Goal: Transaction & Acquisition: Purchase product/service

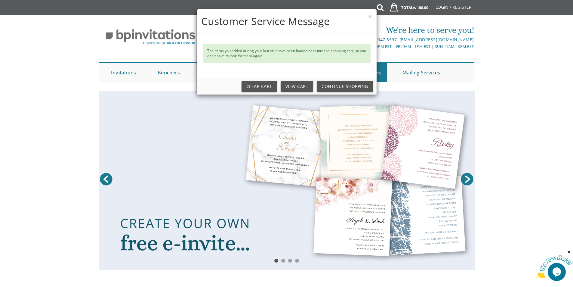
click at [124, 66] on div "× Customer Service Message The items you added during your last visit have been…" at bounding box center [286, 143] width 573 height 287
click at [123, 69] on div "× Customer Service Message The items you added during your last visit have been…" at bounding box center [286, 143] width 573 height 287
click at [370, 16] on button "×" at bounding box center [370, 16] width 4 height 6
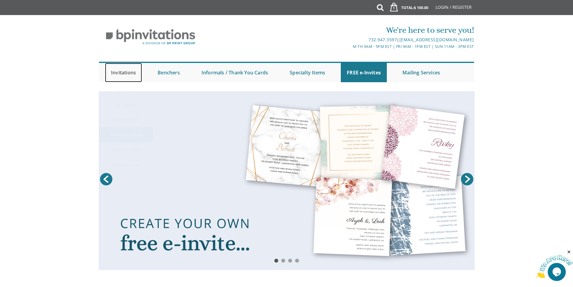
click at [114, 71] on link "Invitations" at bounding box center [123, 72] width 37 height 19
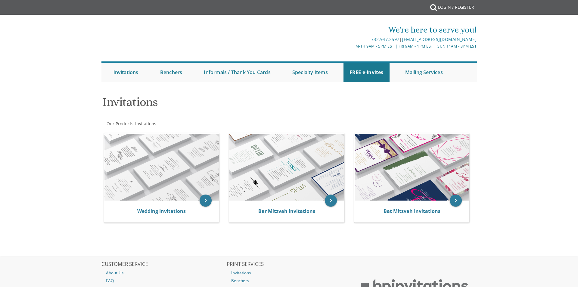
click at [127, 89] on div at bounding box center [288, 88] width 385 height 6
click at [153, 208] on link "Wedding Invitations" at bounding box center [161, 211] width 48 height 7
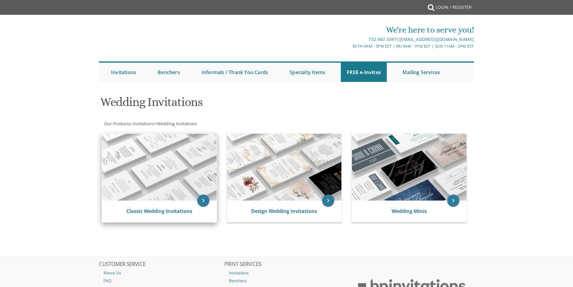
click at [142, 158] on img at bounding box center [159, 167] width 115 height 67
click at [157, 161] on img at bounding box center [159, 167] width 115 height 67
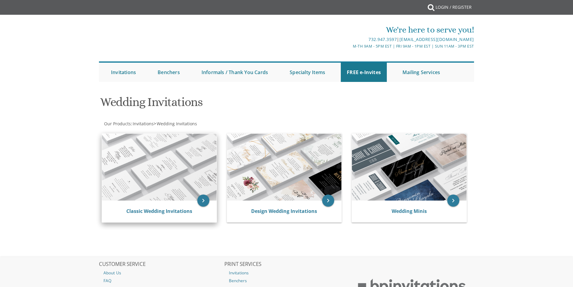
click at [157, 161] on img at bounding box center [159, 167] width 115 height 67
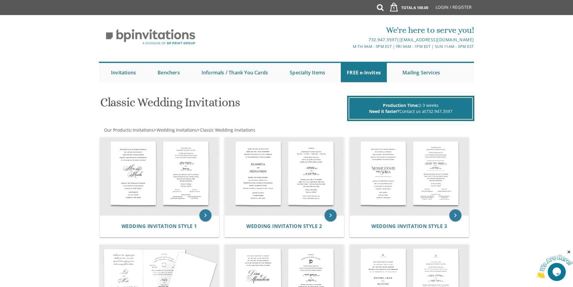
scroll to position [251, 0]
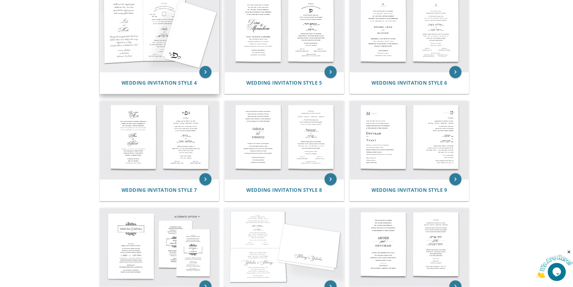
click at [181, 76] on div "Wedding Invitation Style 4" at bounding box center [159, 83] width 119 height 22
click at [205, 74] on icon "keyboard_arrow_right" at bounding box center [205, 72] width 12 height 12
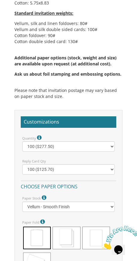
scroll to position [632, 0]
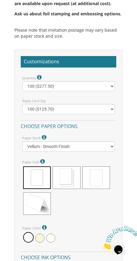
click at [69, 174] on span at bounding box center [67, 177] width 28 height 23
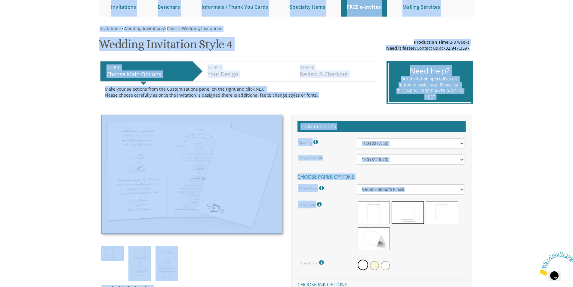
scroll to position [0, 0]
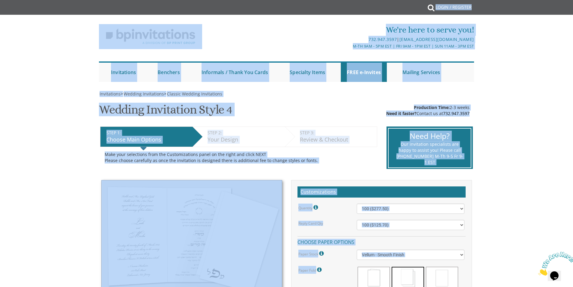
drag, startPoint x: 407, startPoint y: 214, endPoint x: 504, endPoint y: -20, distance: 253.6
click at [504, 0] on html "My Cart {{shoppingcart.totalQuantityDisplay}} Total: {{shoppingcart.subtotal}} …" at bounding box center [286, 143] width 573 height 287
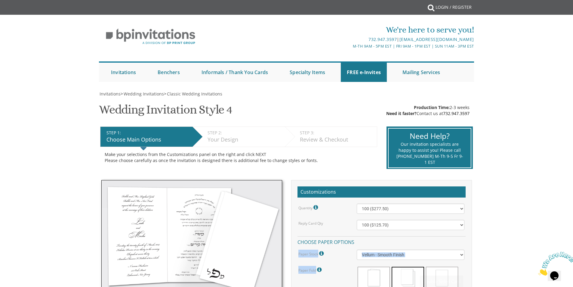
drag, startPoint x: 414, startPoint y: 275, endPoint x: 485, endPoint y: 244, distance: 77.0
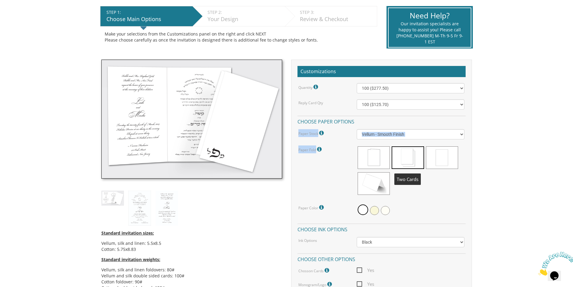
drag, startPoint x: 406, startPoint y: 151, endPoint x: 398, endPoint y: 159, distance: 10.9
click at [398, 159] on span at bounding box center [408, 157] width 32 height 23
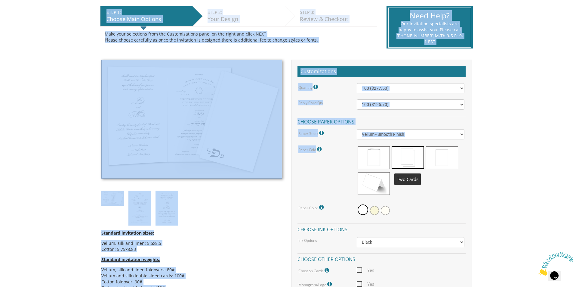
scroll to position [0, 0]
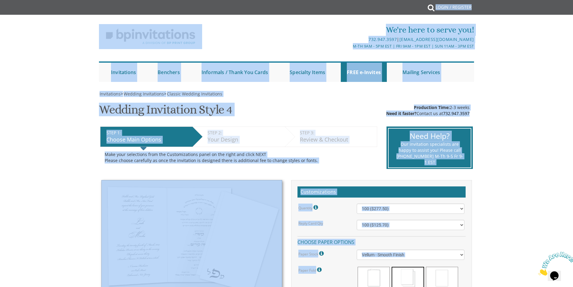
drag, startPoint x: 408, startPoint y: 158, endPoint x: 525, endPoint y: -26, distance: 217.9
click at [525, 0] on html "My Cart {{shoppingcart.totalQuantityDisplay}} Total: {{shoppingcart.subtotal}} …" at bounding box center [286, 143] width 573 height 287
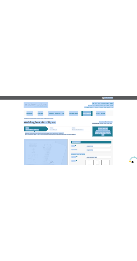
scroll to position [150, 0]
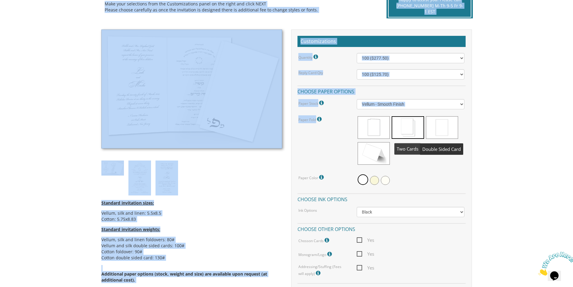
click at [414, 124] on span at bounding box center [408, 127] width 32 height 23
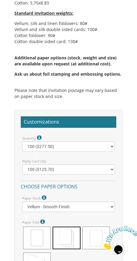
scroll to position [662, 0]
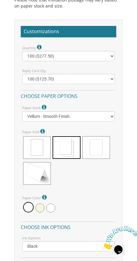
click at [38, 149] on span at bounding box center [37, 147] width 28 height 23
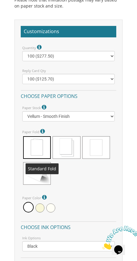
click at [44, 148] on span at bounding box center [37, 147] width 28 height 23
click at [30, 148] on span at bounding box center [37, 147] width 28 height 23
click at [39, 150] on span at bounding box center [37, 147] width 28 height 23
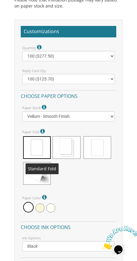
click at [101, 147] on span at bounding box center [98, 147] width 28 height 23
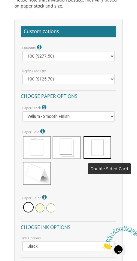
click at [98, 144] on span at bounding box center [98, 147] width 28 height 23
click at [38, 176] on span at bounding box center [37, 173] width 28 height 23
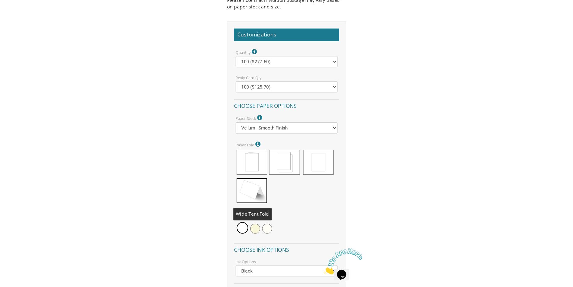
scroll to position [577, 0]
